Goal: Share content: Share content

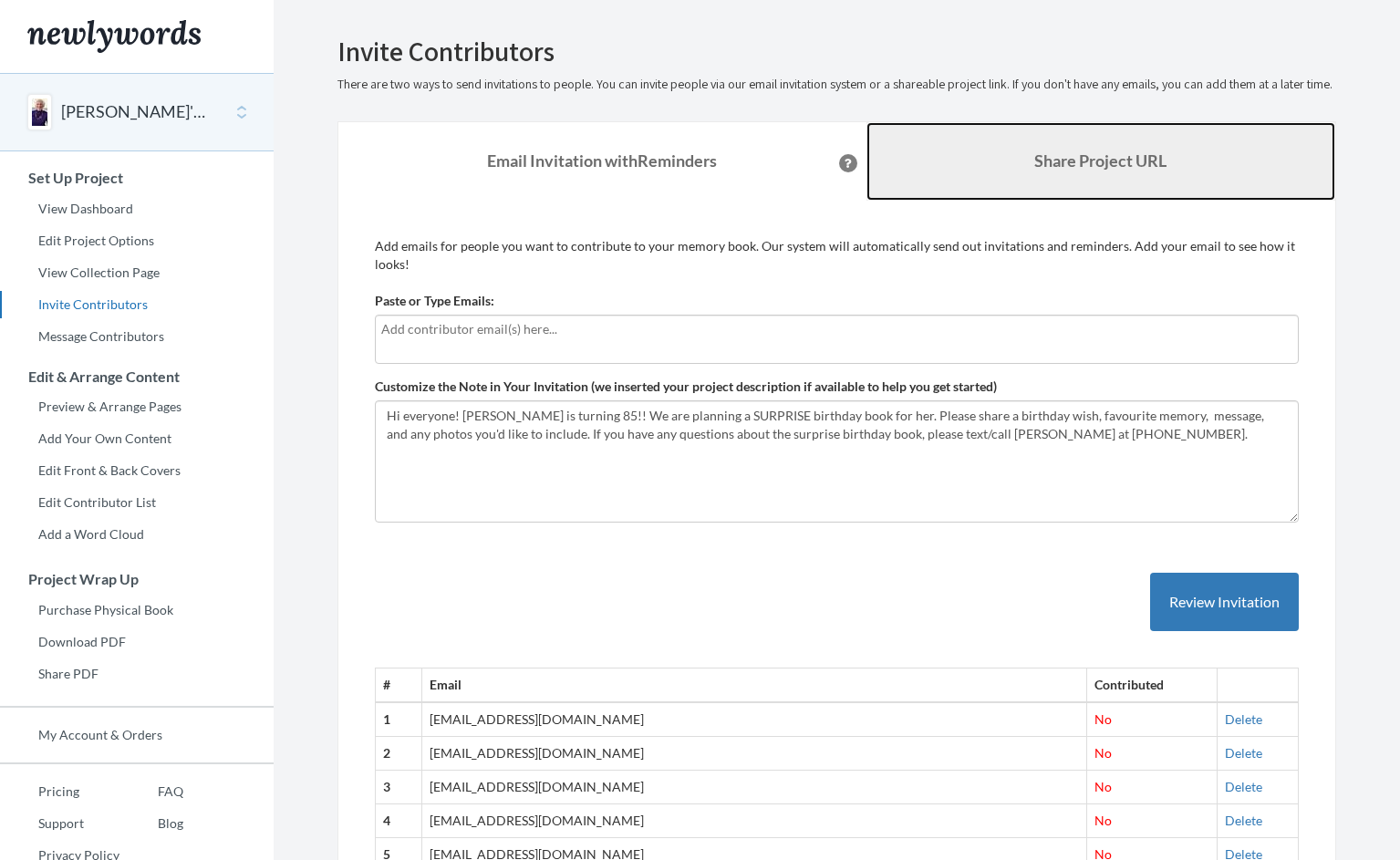
click at [1061, 171] on b "Share Project URL" at bounding box center [1101, 160] width 133 height 20
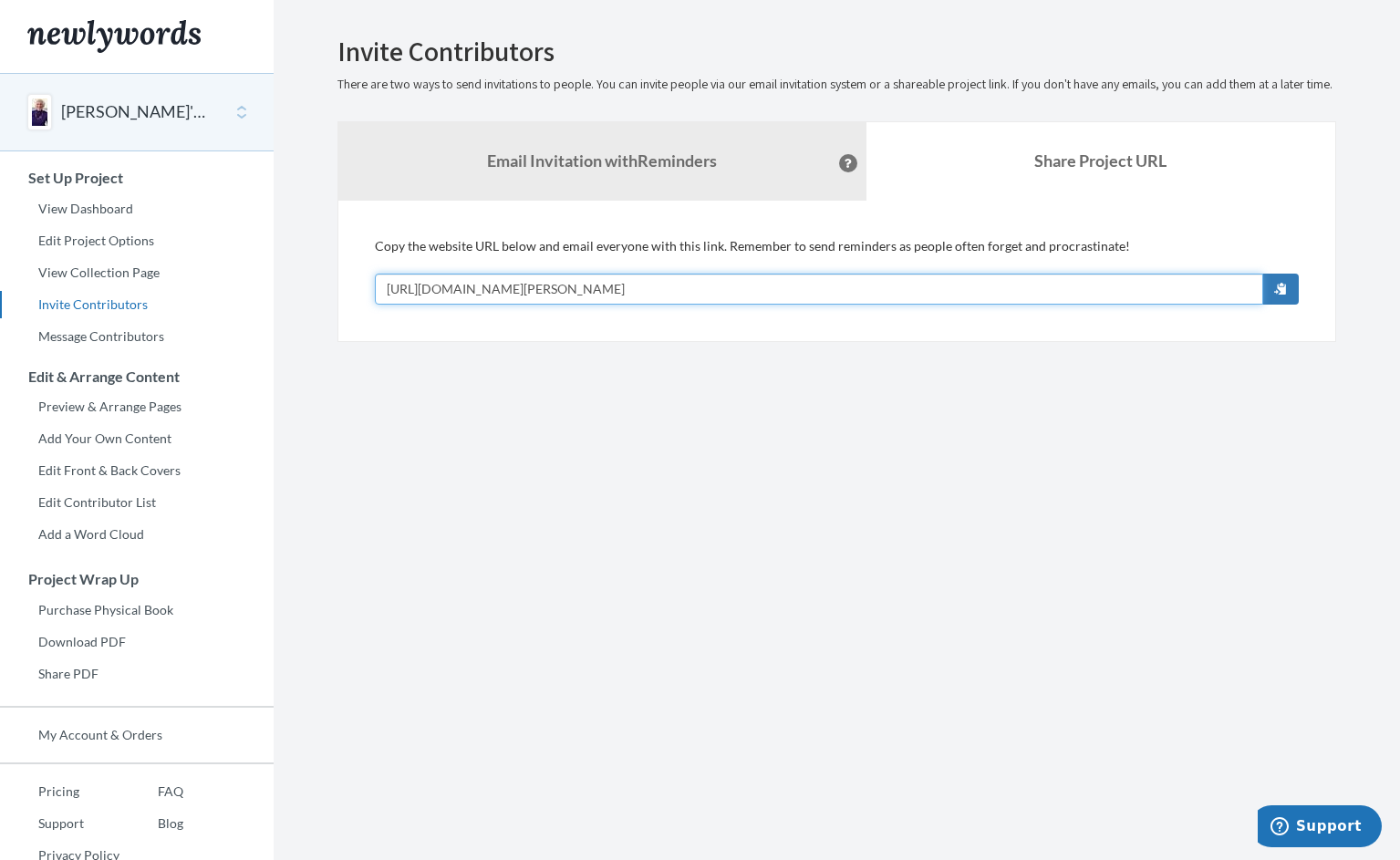
click at [715, 305] on input "[URL][DOMAIN_NAME][PERSON_NAME]" at bounding box center [819, 288] width 888 height 31
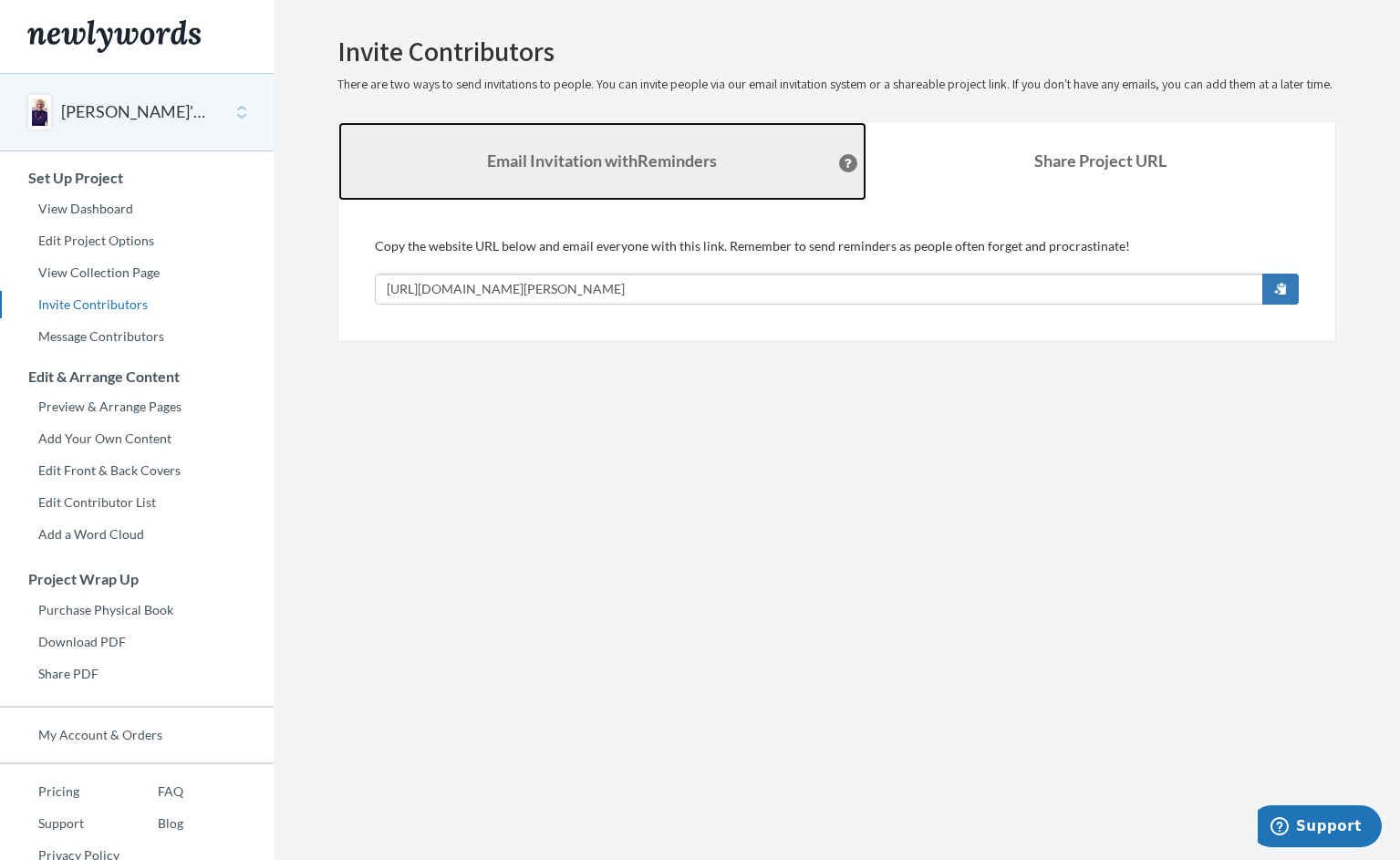
click at [541, 196] on link "Email Invitation with Reminders" at bounding box center [603, 161] width 528 height 79
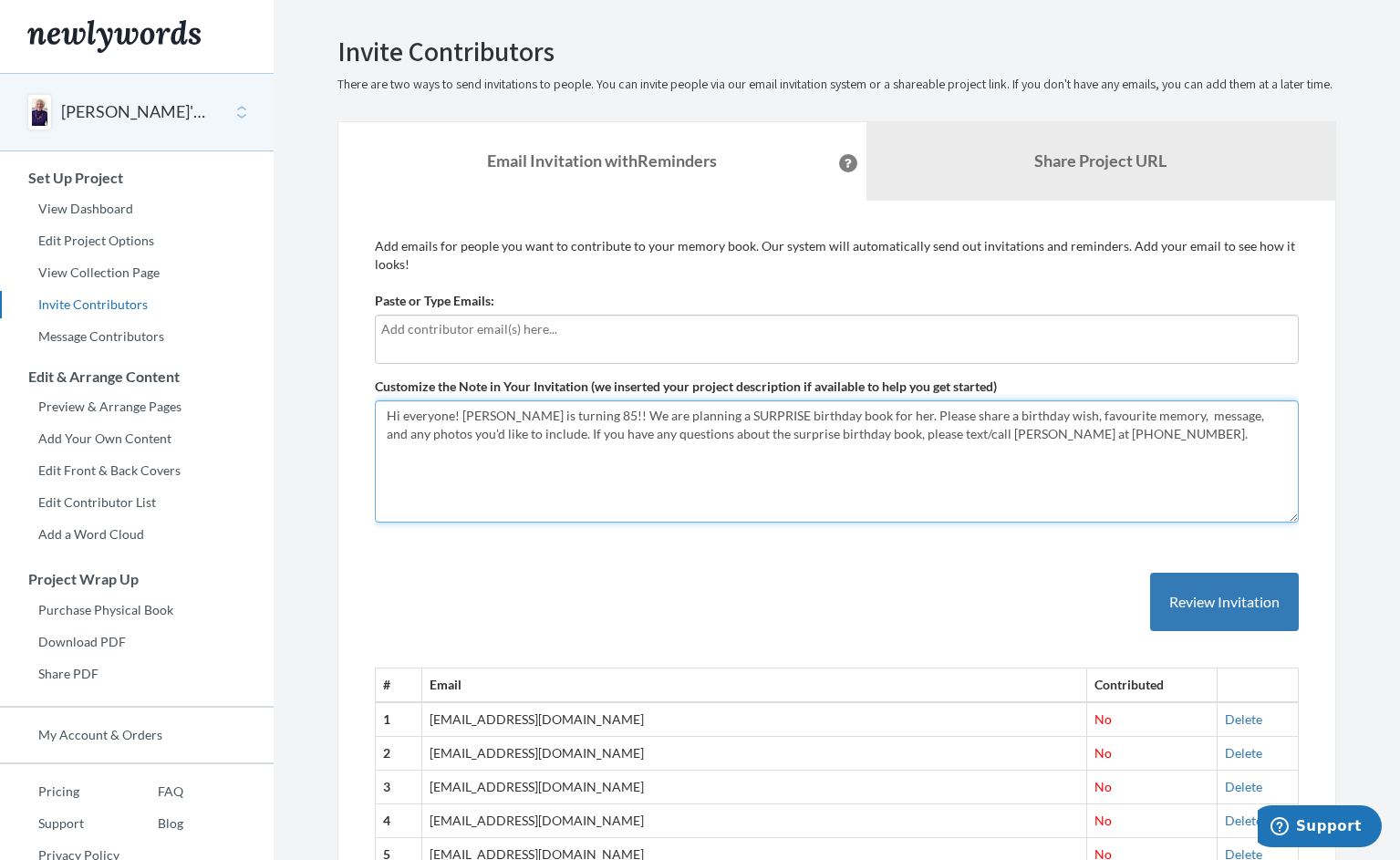
click at [1102, 456] on textarea "Hi everyone! [PERSON_NAME] is turning 85!! We are planning a SURPRISE birthday …" at bounding box center [836, 462] width 924 height 122
type textarea "Hi everyone! Lynne Ginsburg is turning 85!! We are planning a SURPRISE birthday…"
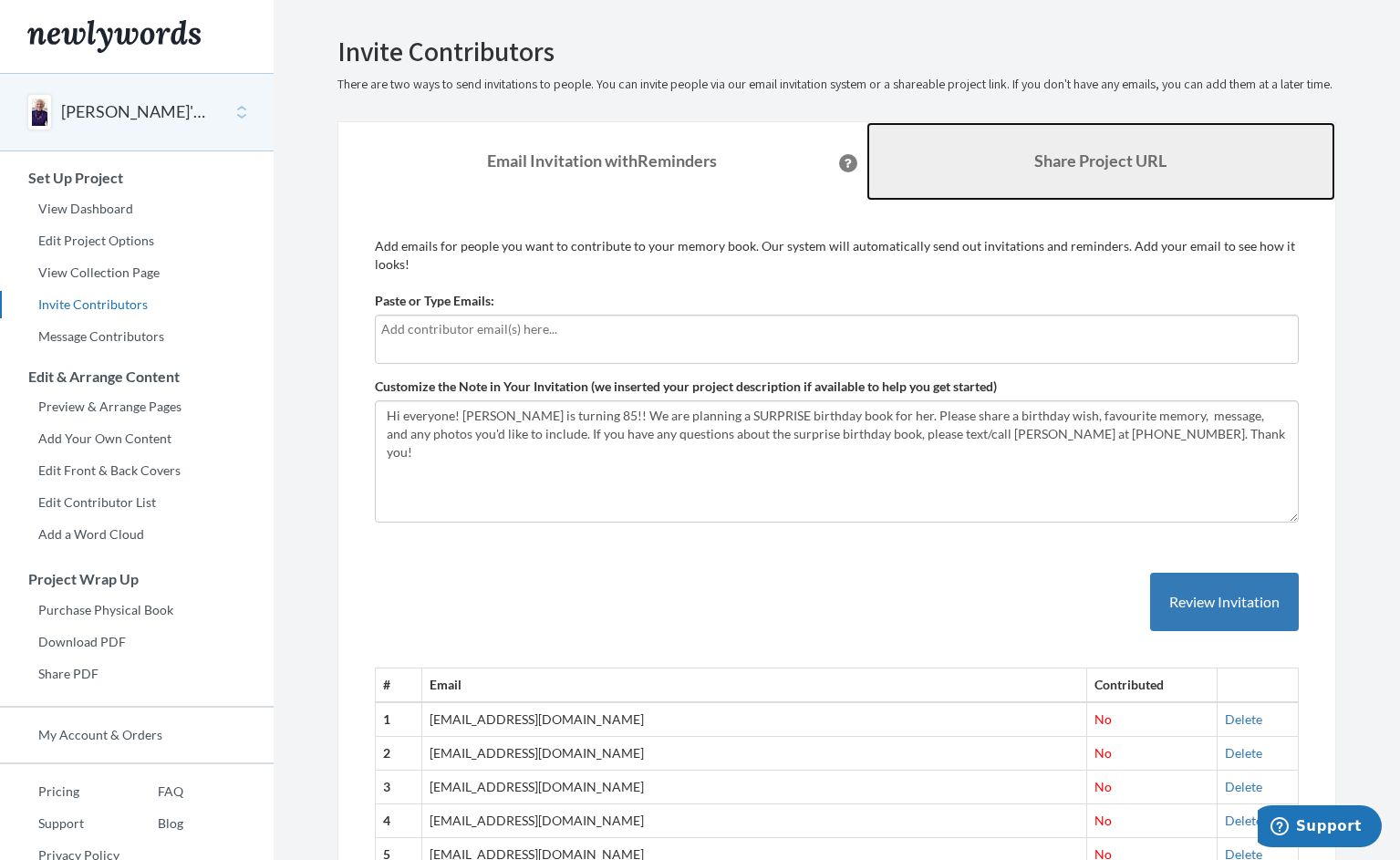
click at [1082, 171] on b "Share Project URL" at bounding box center [1101, 160] width 133 height 20
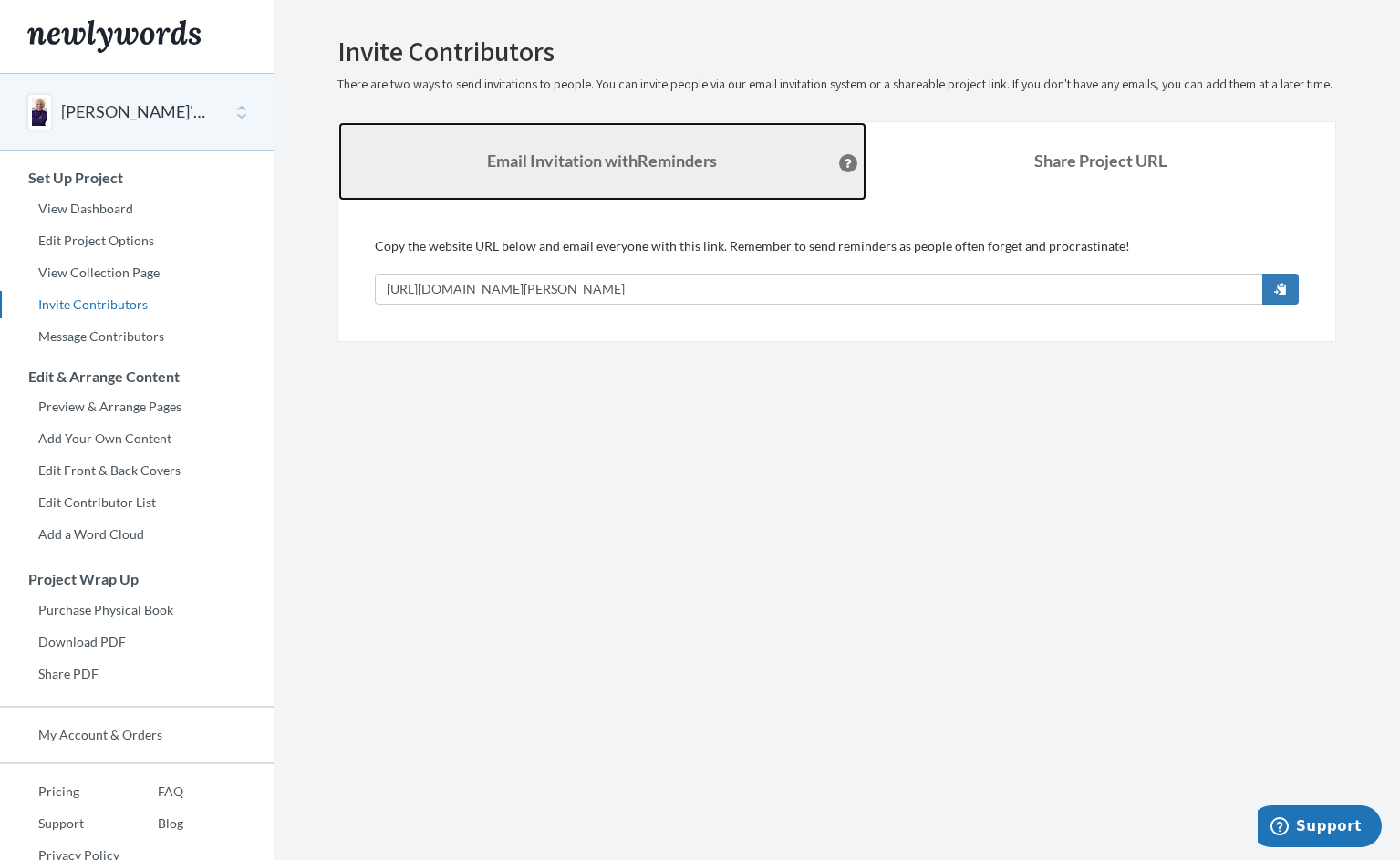
click at [689, 171] on strong "Email Invitation with Reminders" at bounding box center [602, 160] width 230 height 20
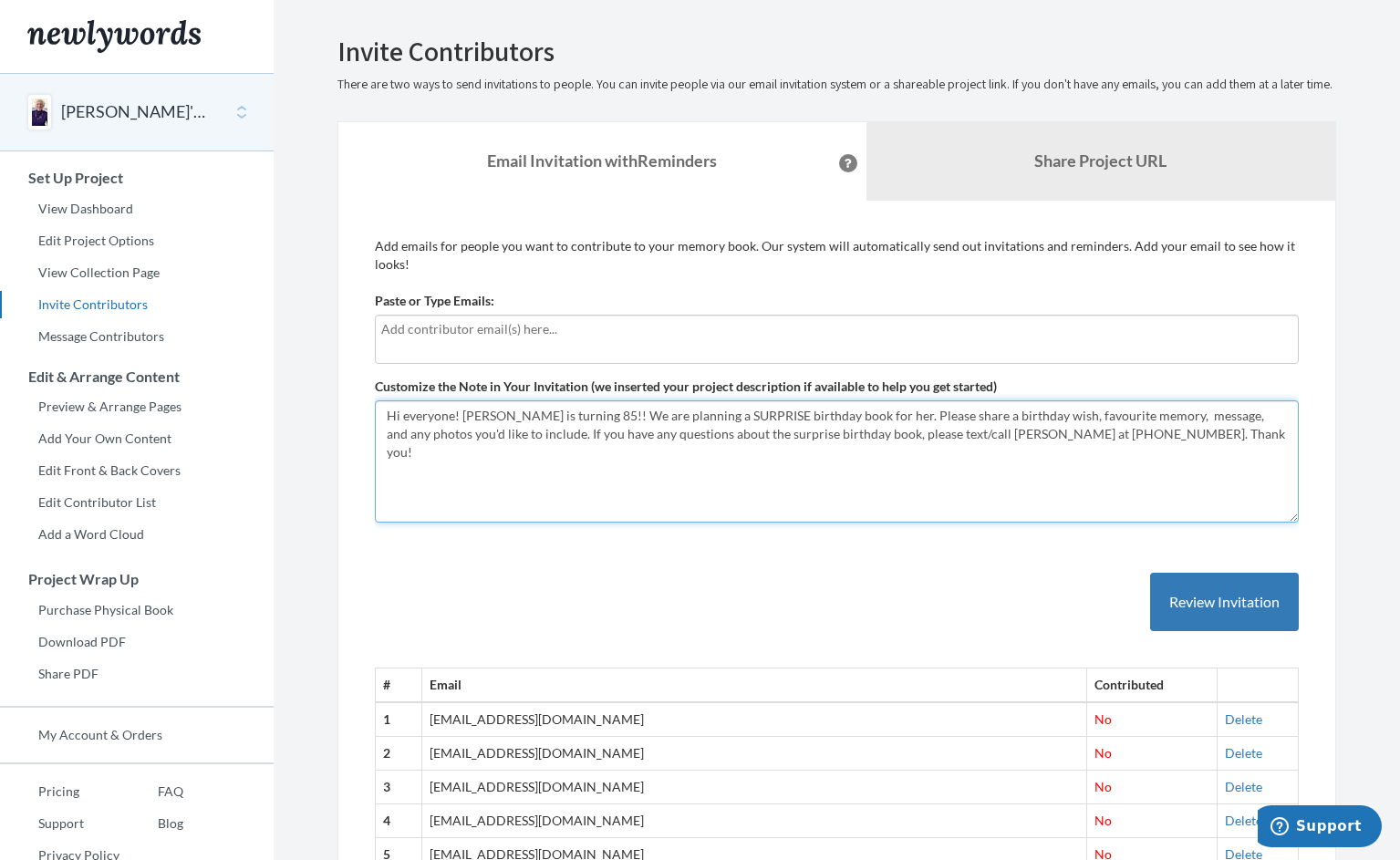
click at [1165, 454] on textarea "Hi everyone! [PERSON_NAME] is turning 85!! We are planning a SURPRISE birthday …" at bounding box center [836, 462] width 924 height 122
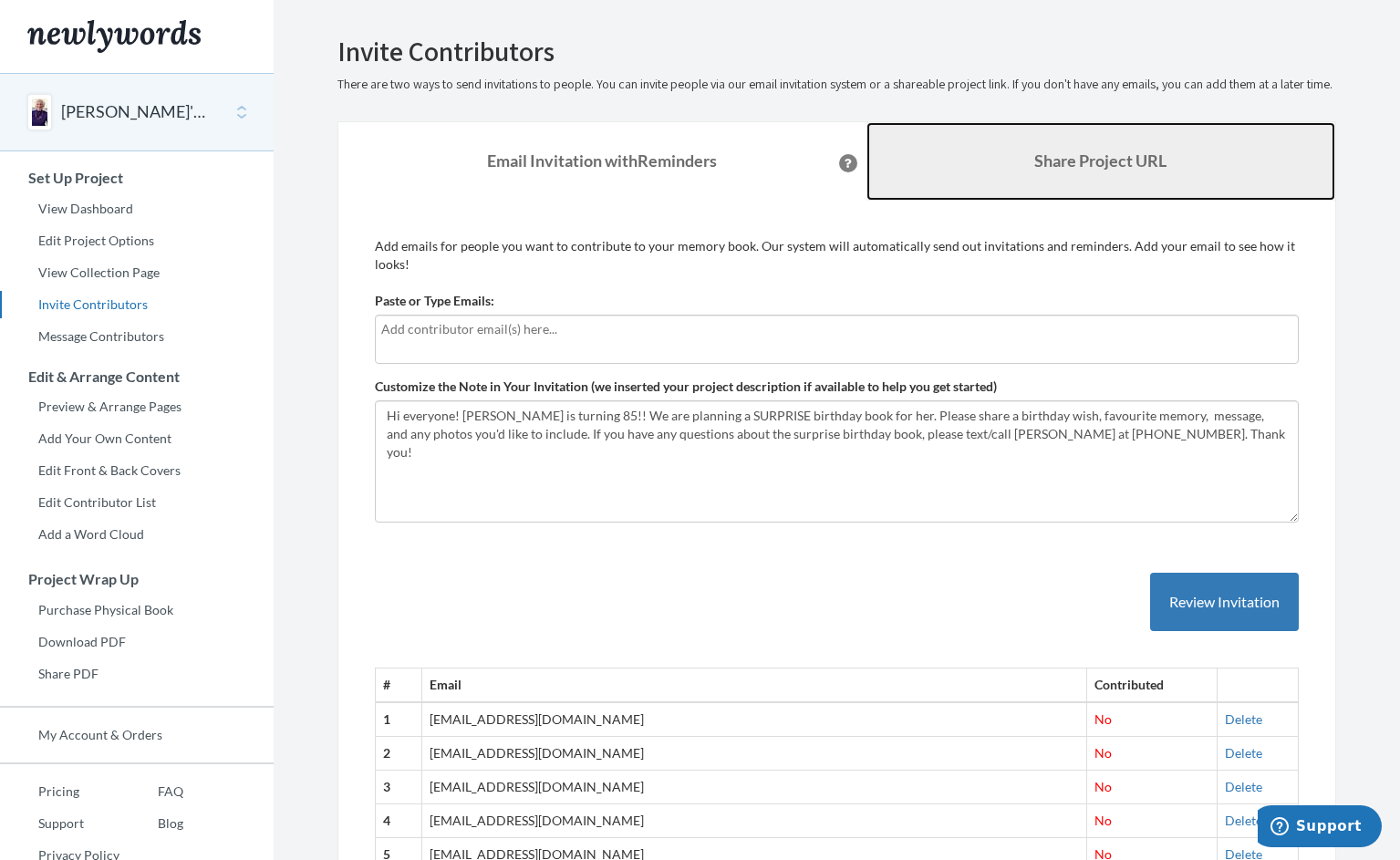
click at [1090, 171] on b "Share Project URL" at bounding box center [1101, 160] width 133 height 20
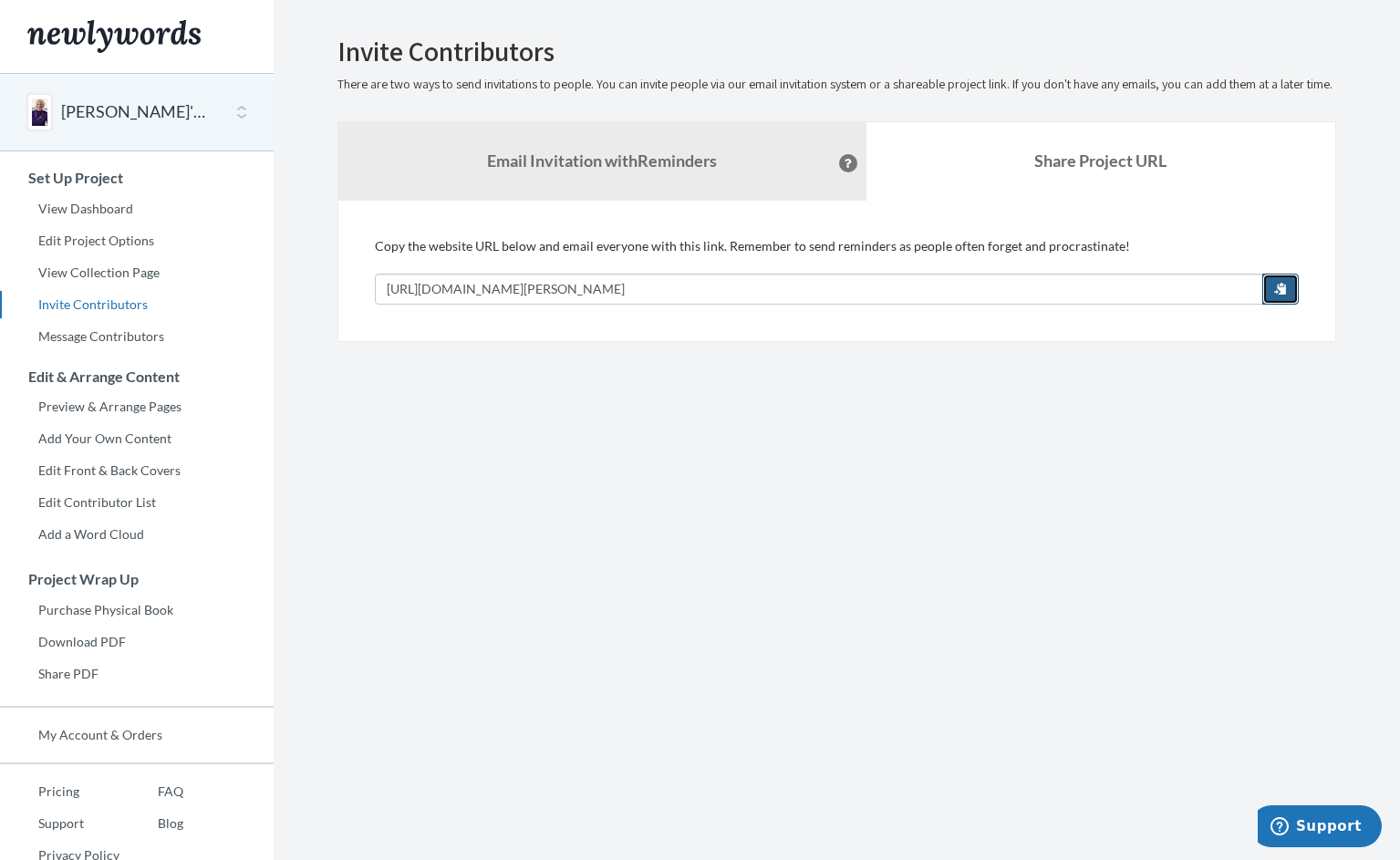
click at [1286, 295] on span "button" at bounding box center [1280, 288] width 13 height 13
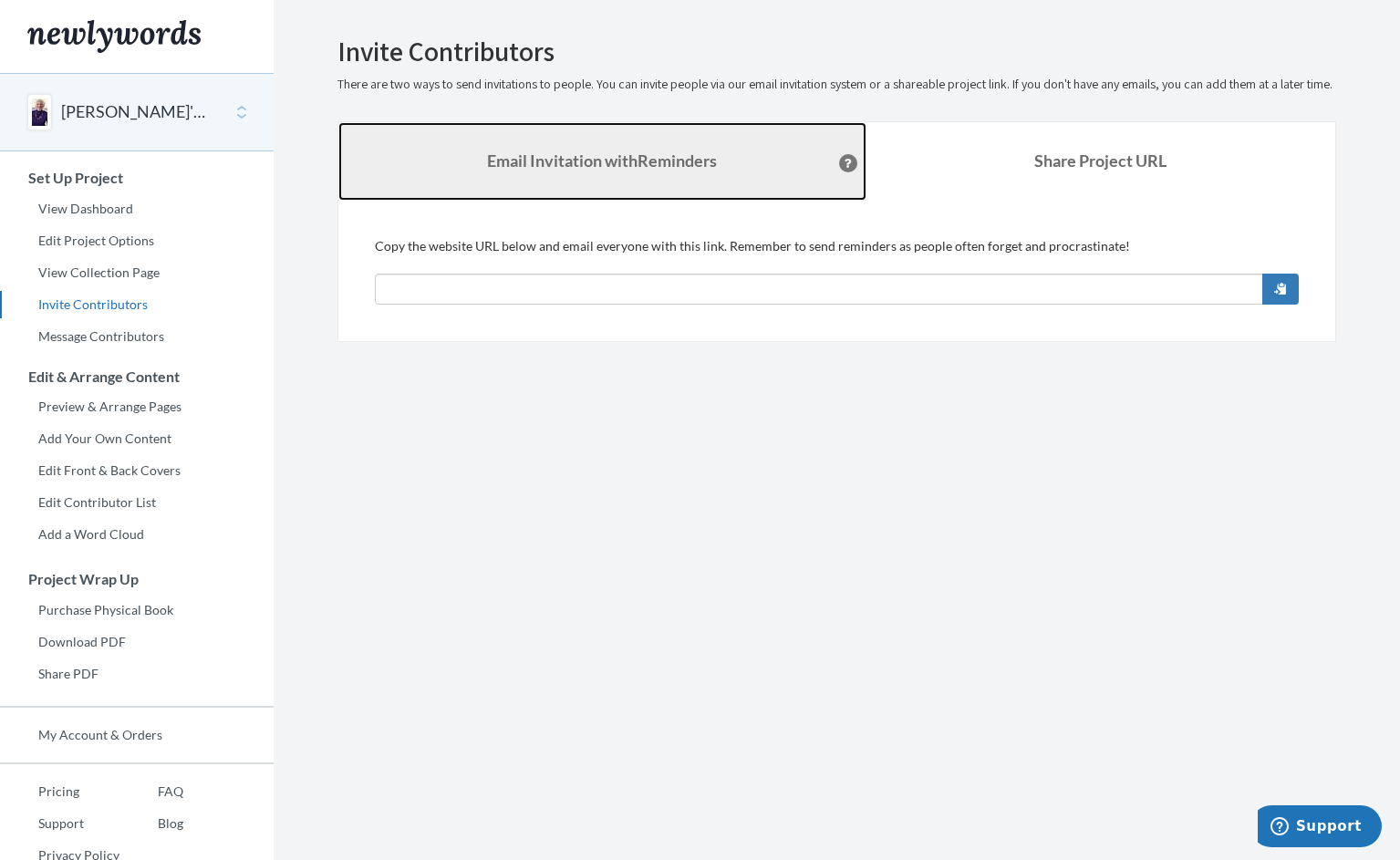
click at [672, 196] on link "Email Invitation with Reminders" at bounding box center [603, 161] width 528 height 79
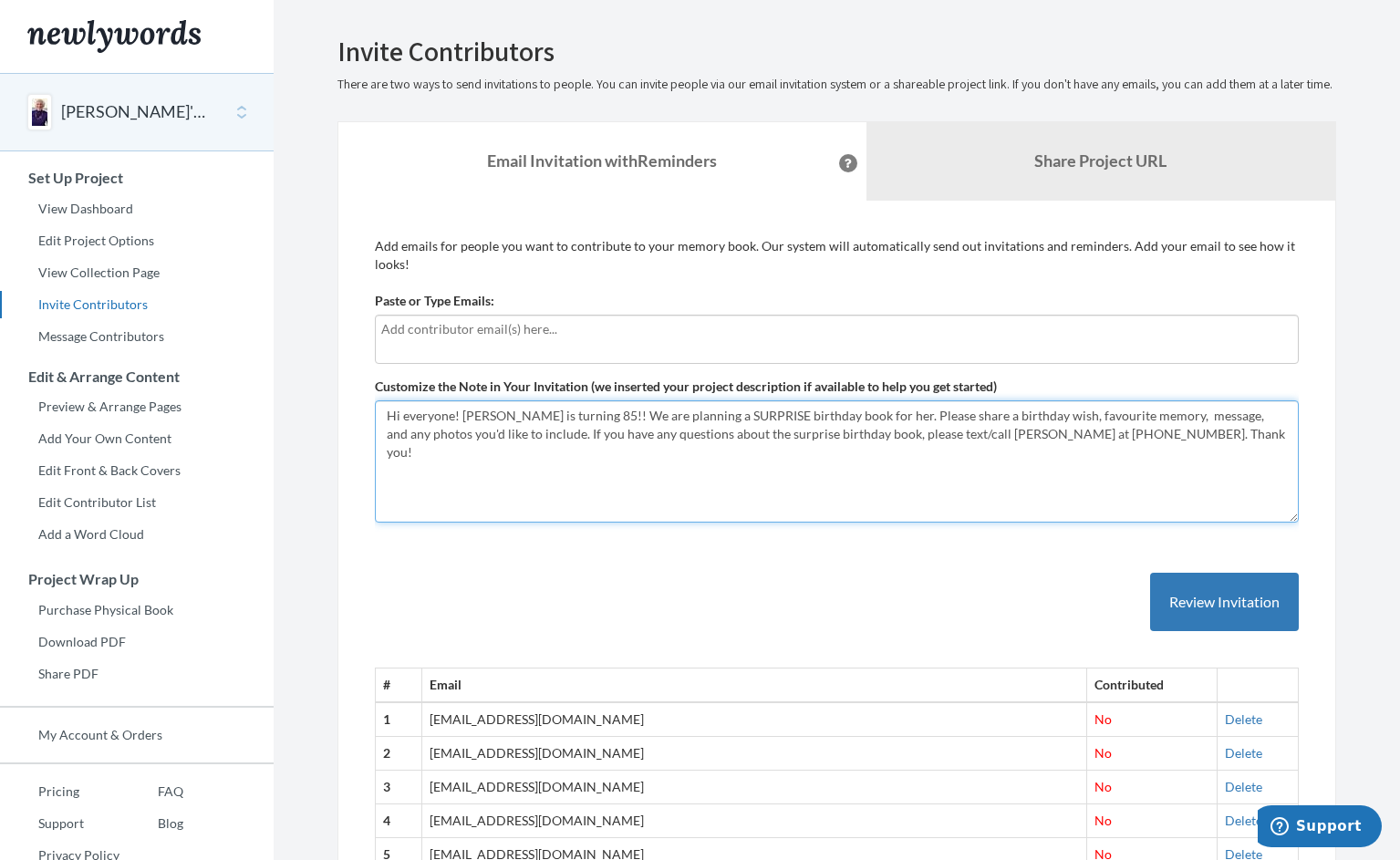
click at [1164, 457] on textarea "Hi everyone! [PERSON_NAME] is turning 85!! We are planning a SURPRISE birthday …" at bounding box center [836, 462] width 924 height 122
type textarea "Hi everyone! [PERSON_NAME] is turning 85!! We are planning a SURPRISE birthday …"
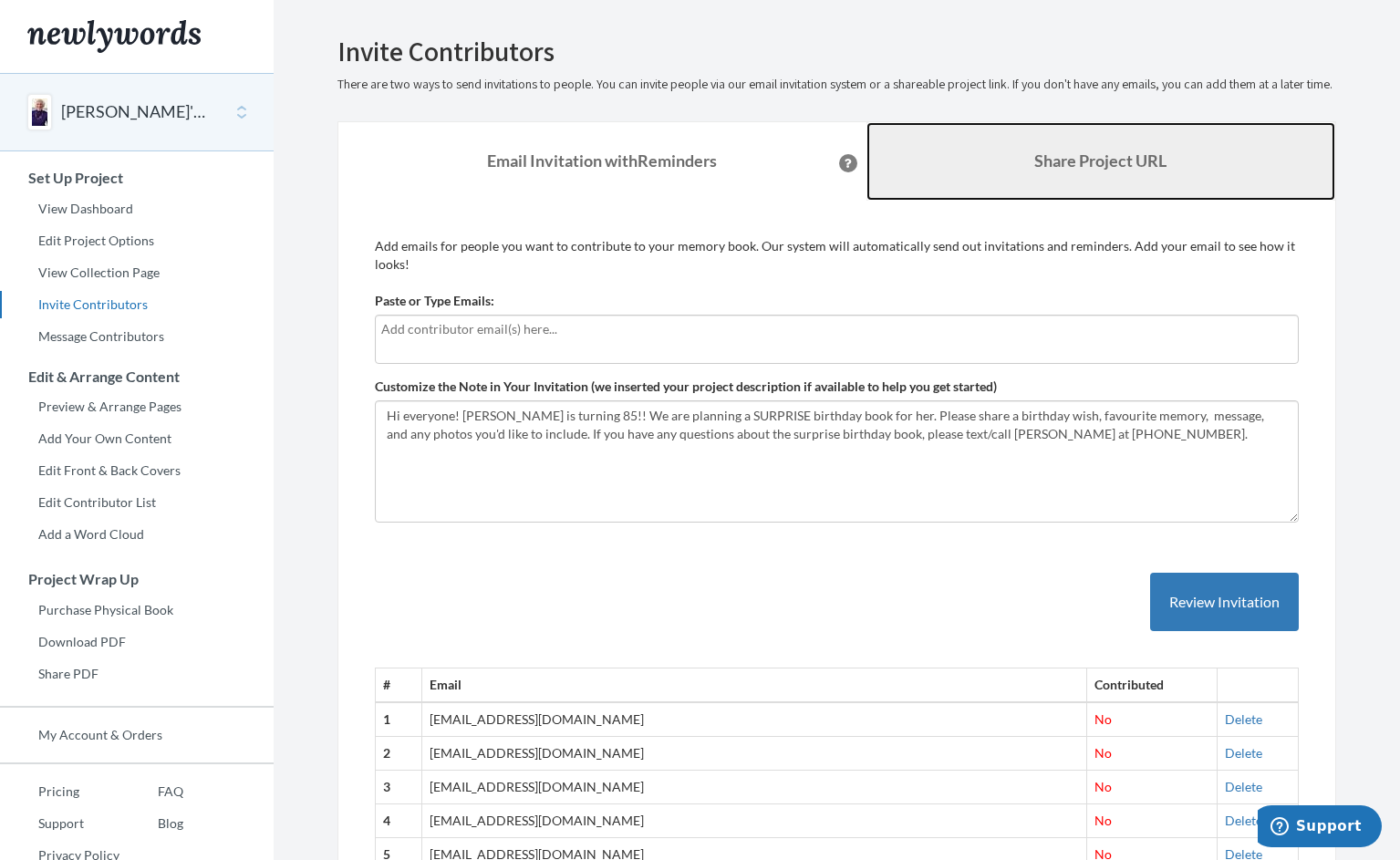
click at [1118, 170] on b "Share Project URL" at bounding box center [1101, 160] width 133 height 20
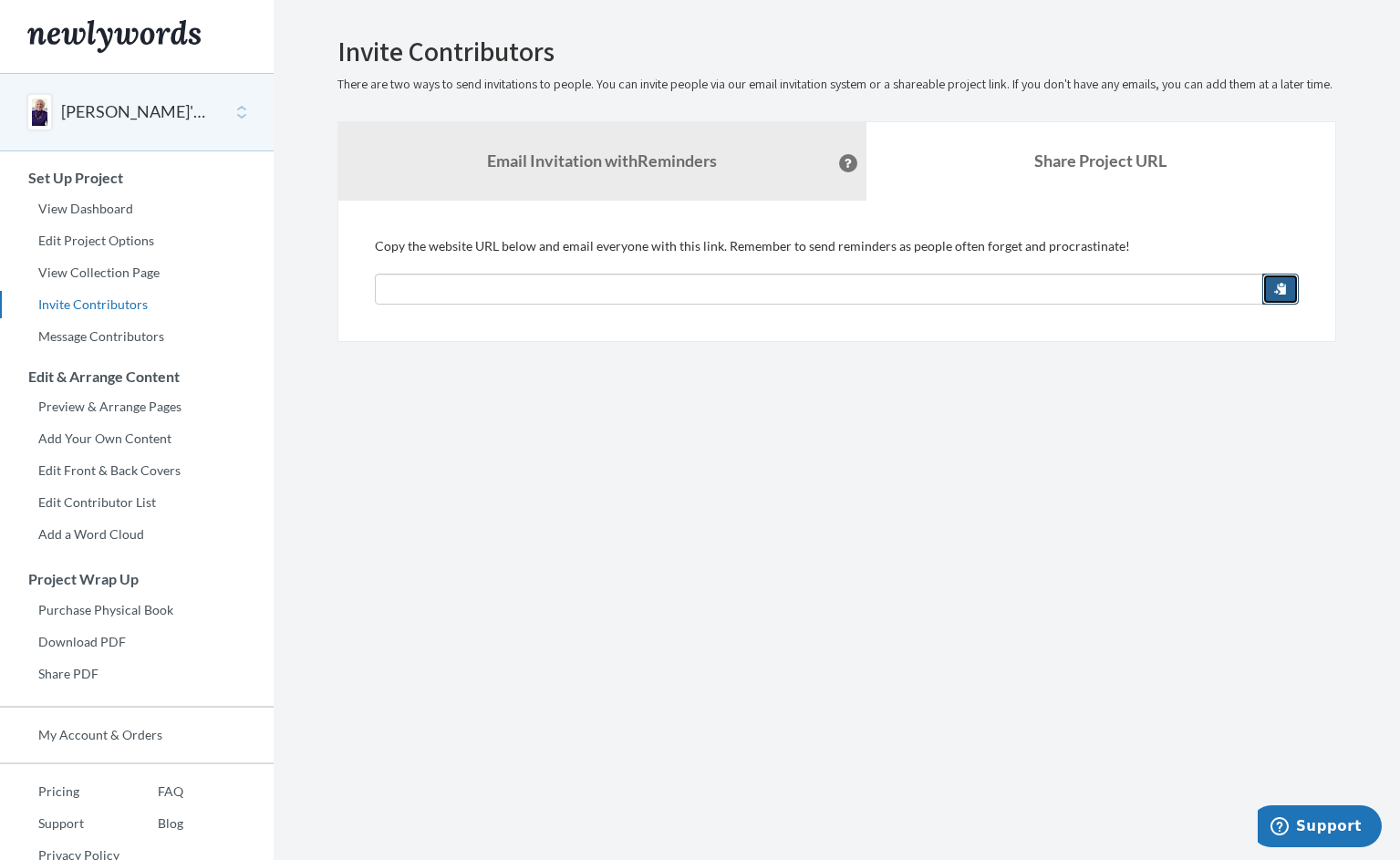
click at [1282, 295] on span "button" at bounding box center [1280, 288] width 13 height 13
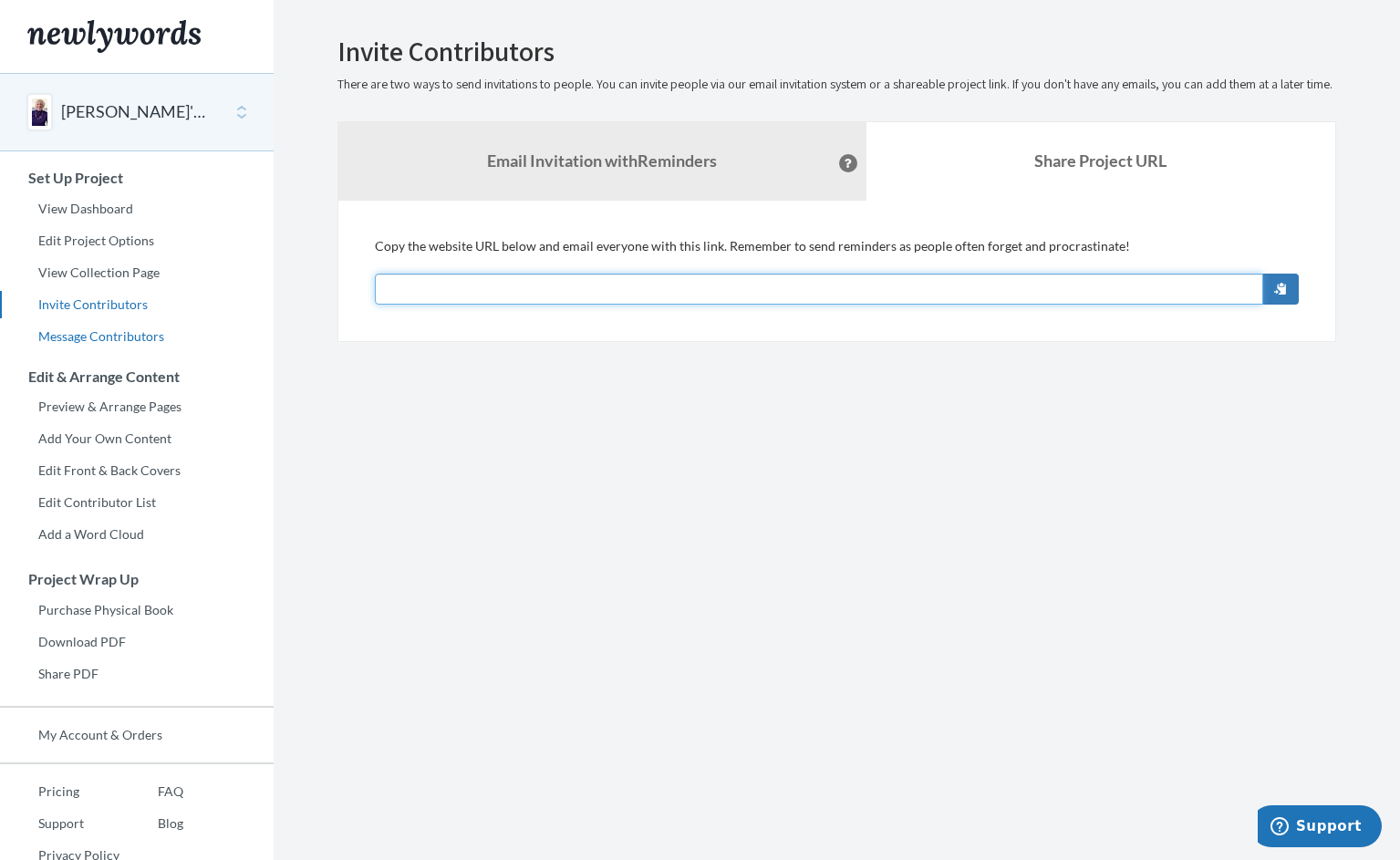
scroll to position [46, 0]
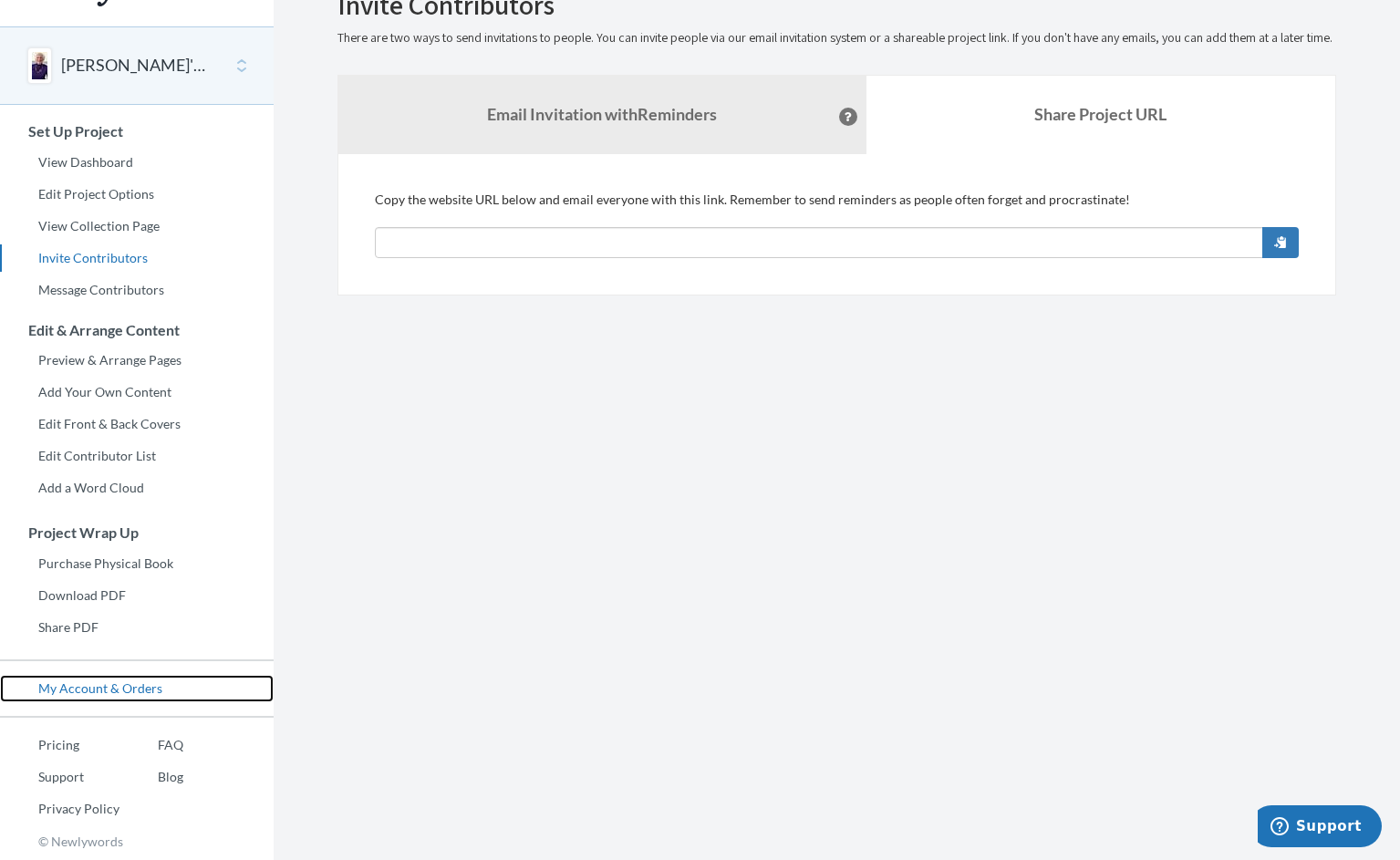
click at [80, 693] on link "My Account & Orders" at bounding box center [136, 689] width 274 height 28
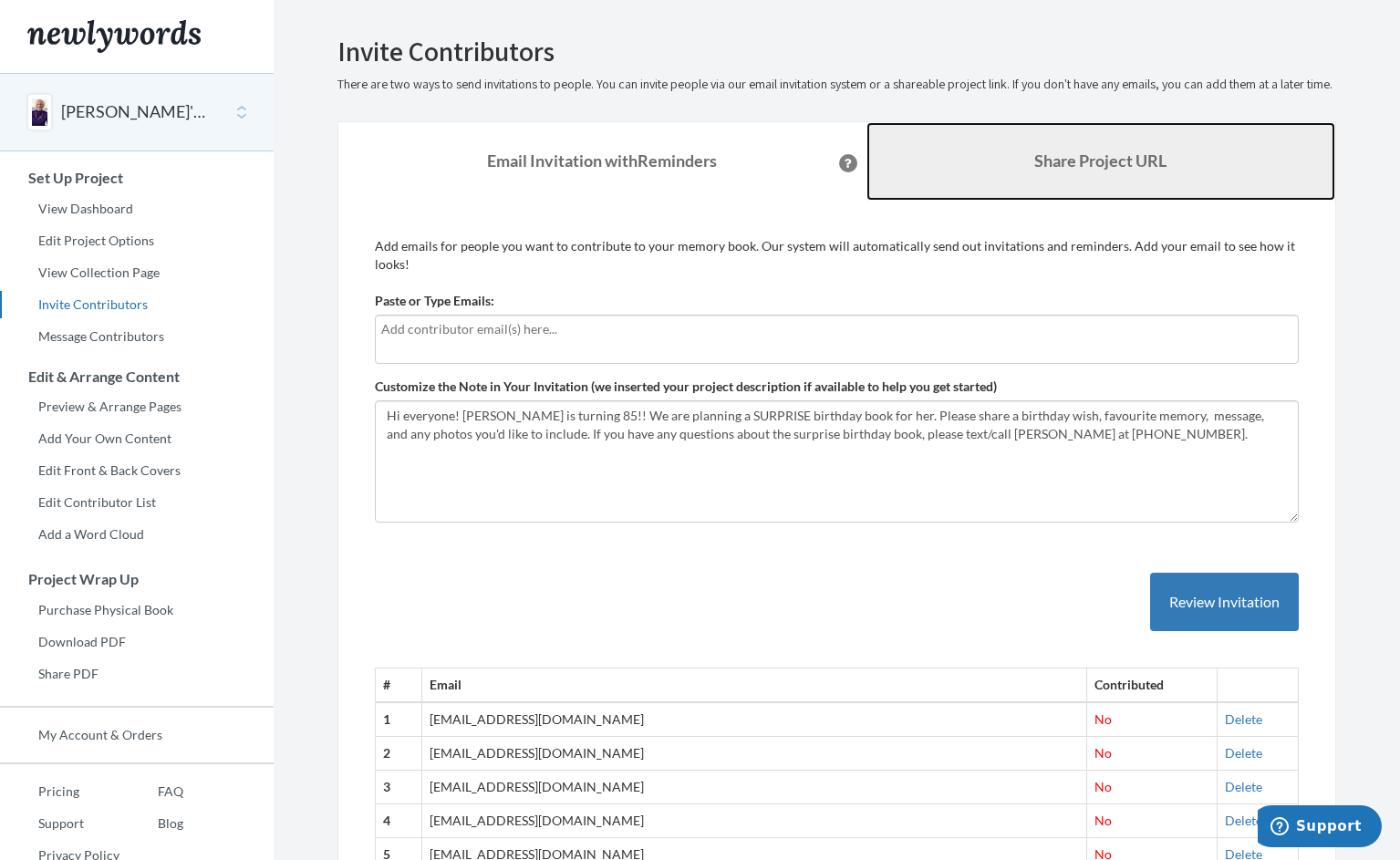
click at [1045, 171] on b "Share Project URL" at bounding box center [1101, 160] width 133 height 20
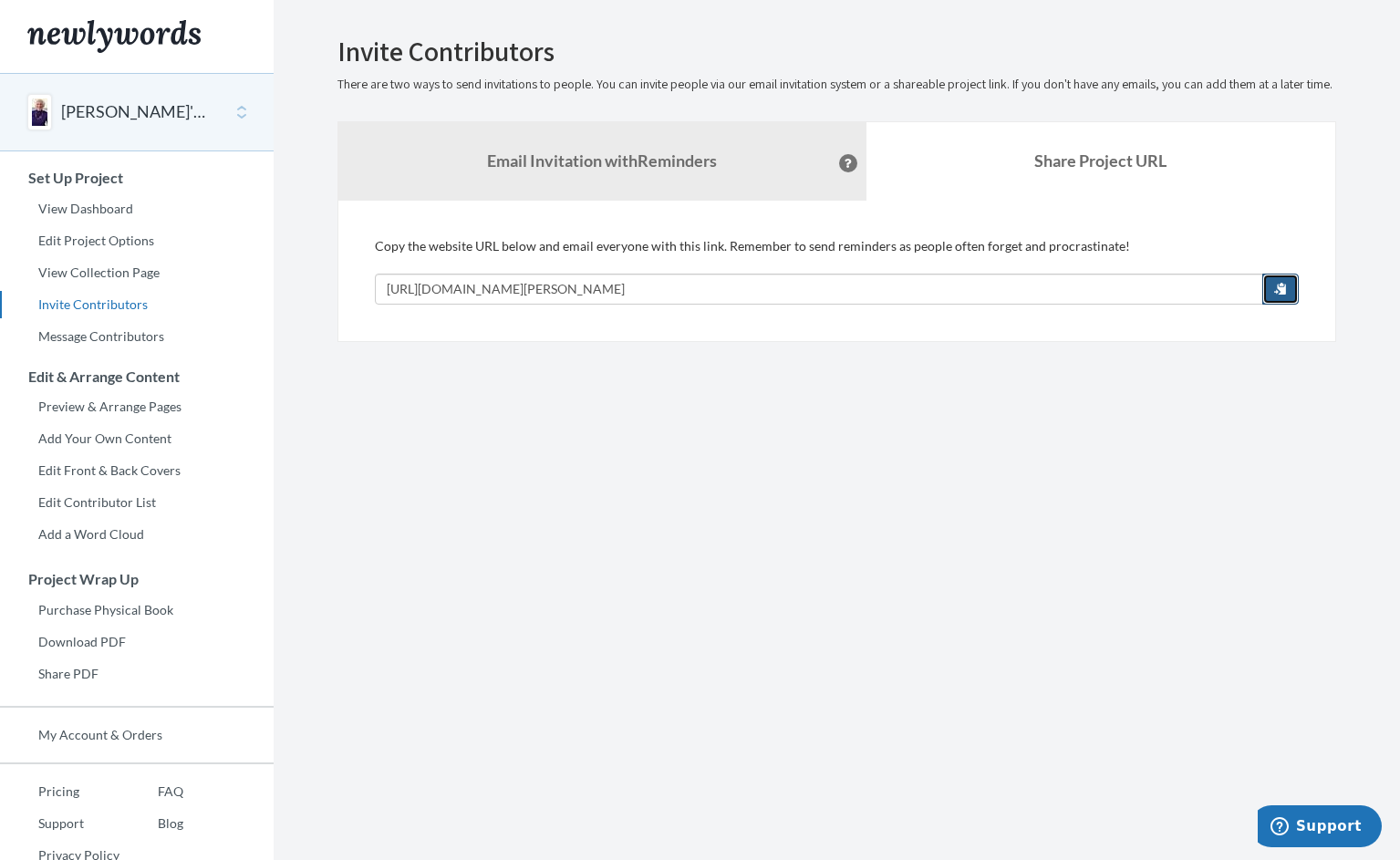
click at [1278, 295] on span "button" at bounding box center [1280, 288] width 13 height 13
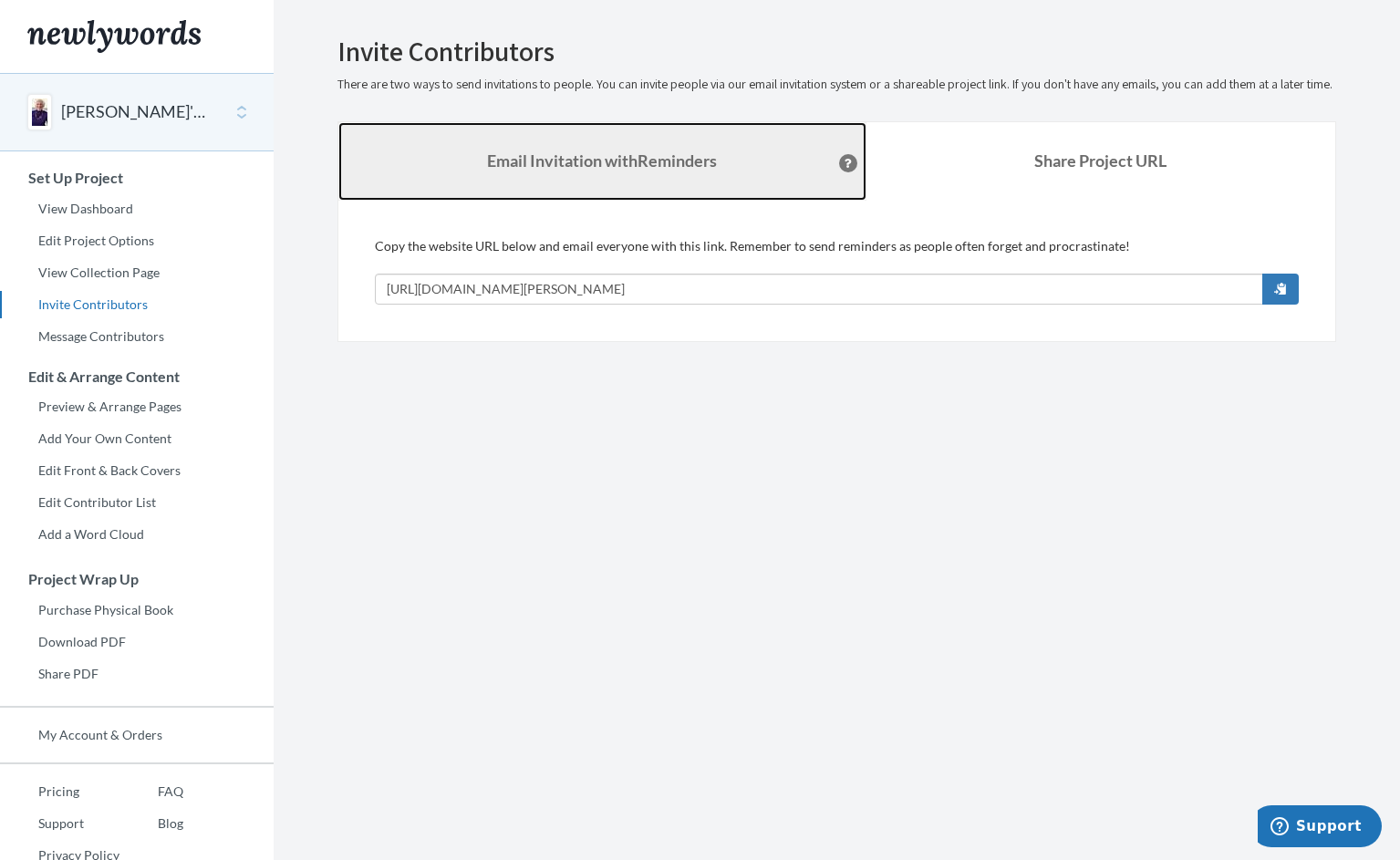
click at [554, 171] on strong "Email Invitation with Reminders" at bounding box center [602, 160] width 230 height 20
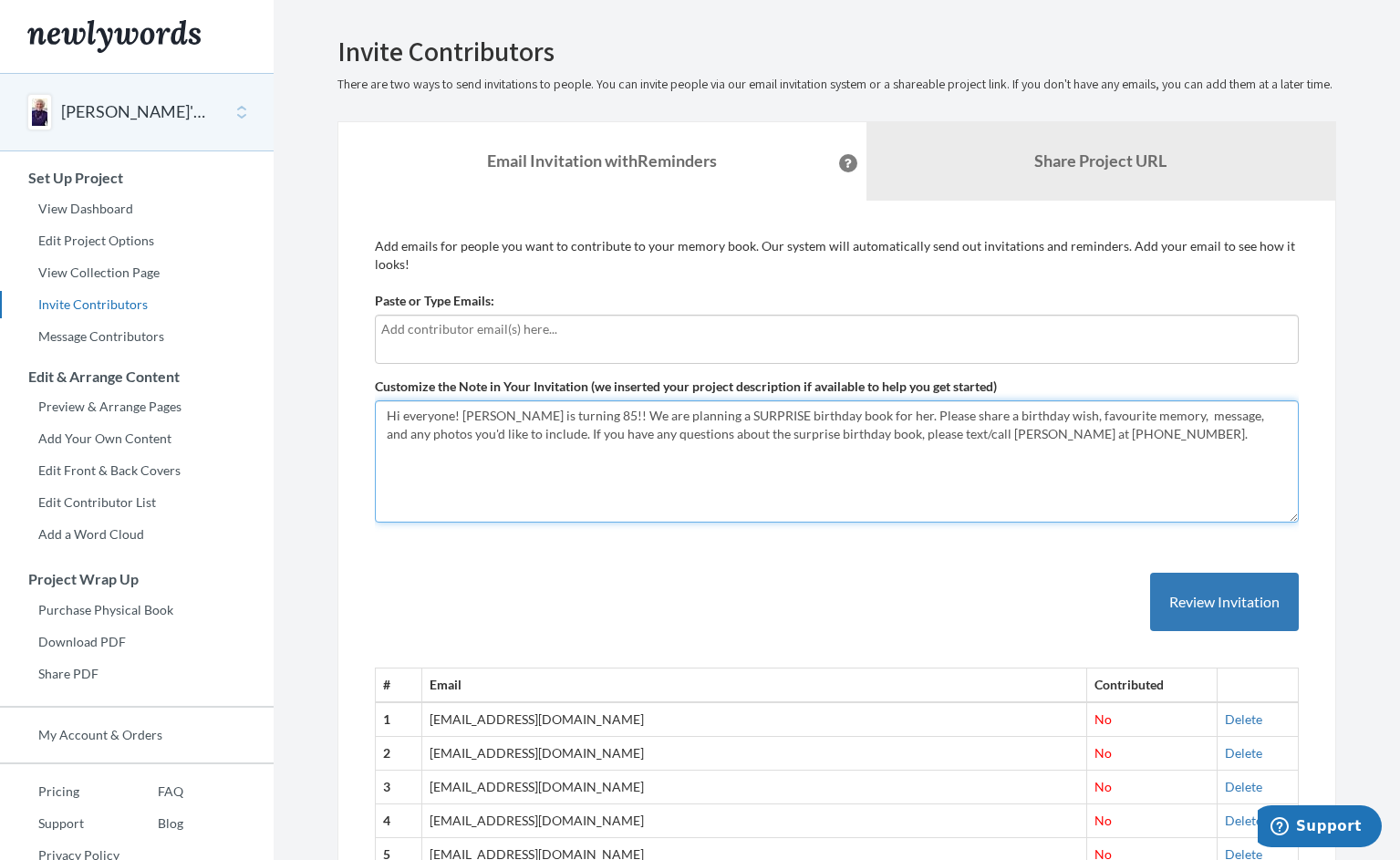
drag, startPoint x: 1104, startPoint y: 453, endPoint x: 380, endPoint y: 416, distance: 724.9
click at [380, 416] on div "Customize the Note in Your Invitation (we inserted your project description if …" at bounding box center [836, 449] width 924 height 145
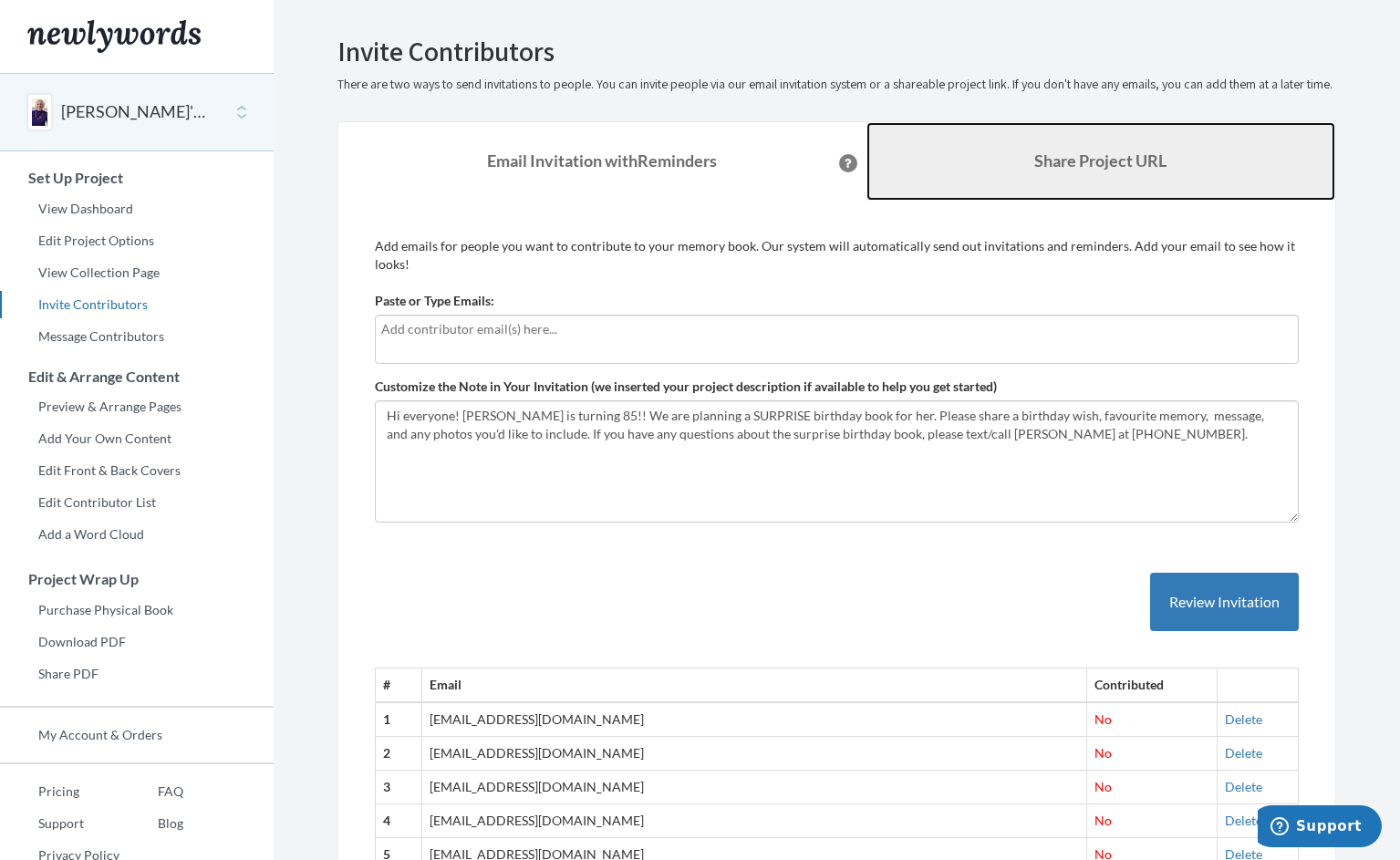
click at [1076, 171] on b "Share Project URL" at bounding box center [1101, 160] width 133 height 20
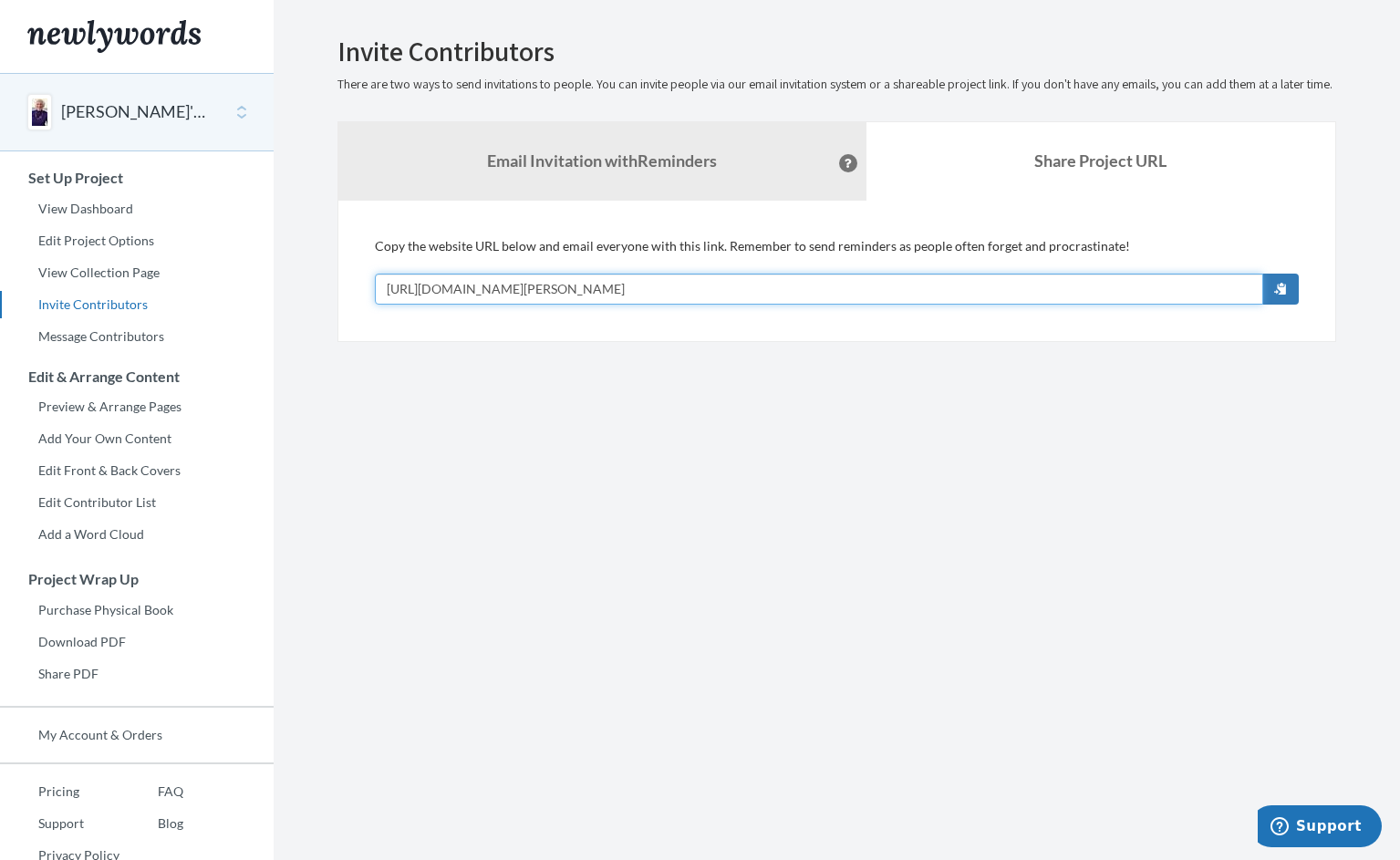
click at [777, 305] on input "[URL][DOMAIN_NAME][PERSON_NAME]" at bounding box center [819, 288] width 888 height 31
